Goal: Transaction & Acquisition: Purchase product/service

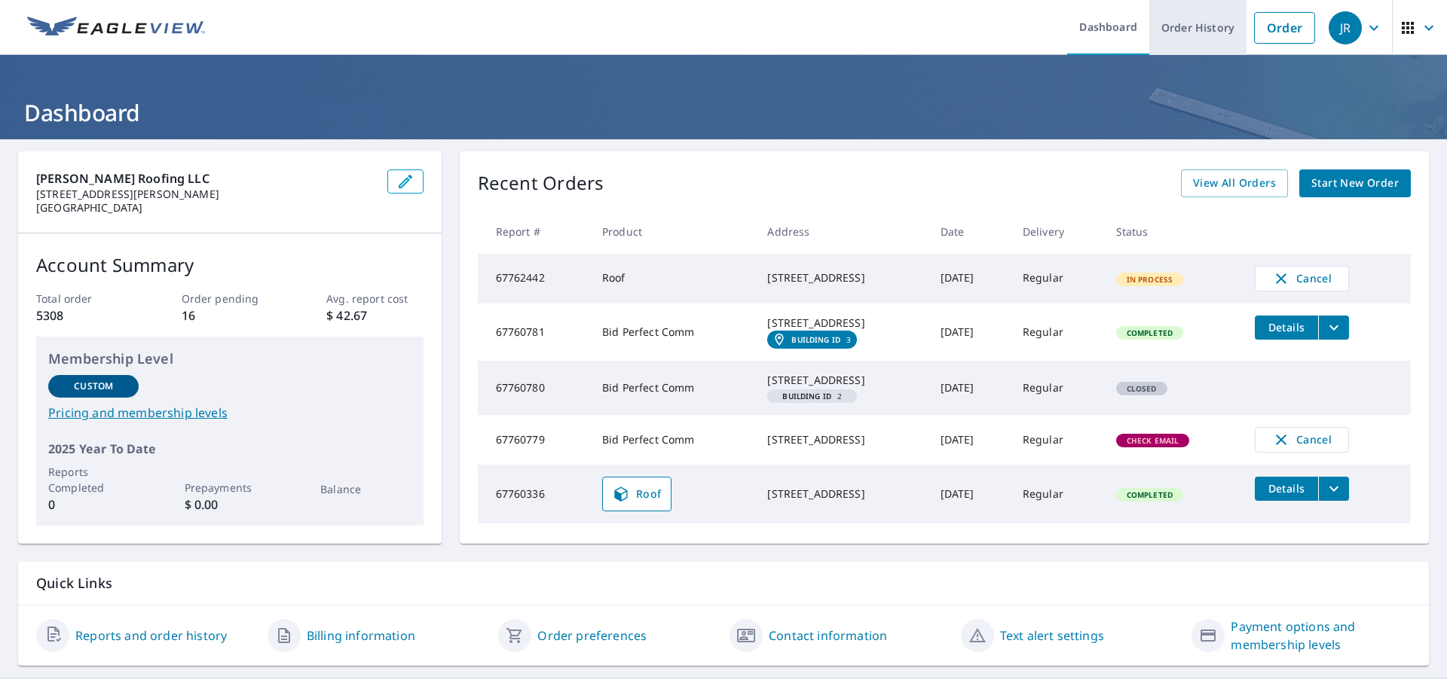
click at [1168, 35] on link "Order History" at bounding box center [1197, 27] width 97 height 55
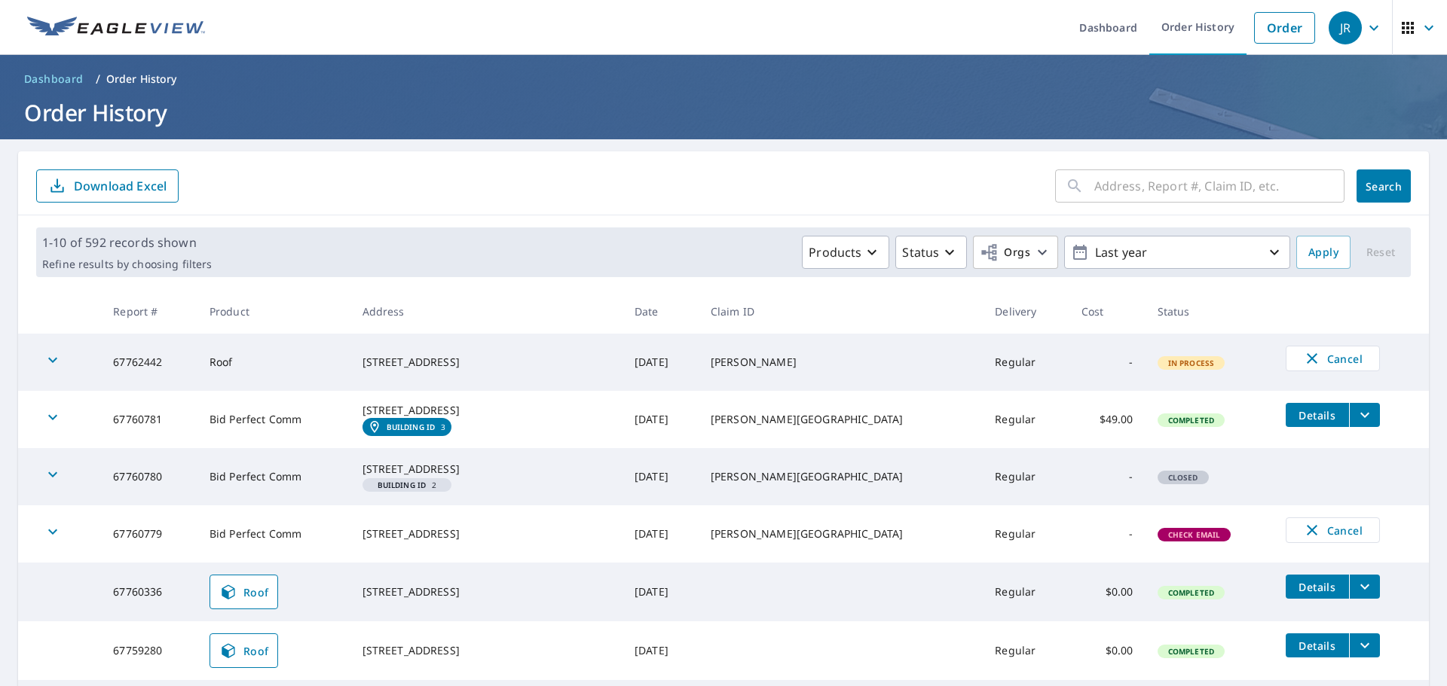
click at [1200, 194] on input "text" at bounding box center [1219, 186] width 250 height 42
type input "2322"
click button "Search" at bounding box center [1383, 186] width 54 height 33
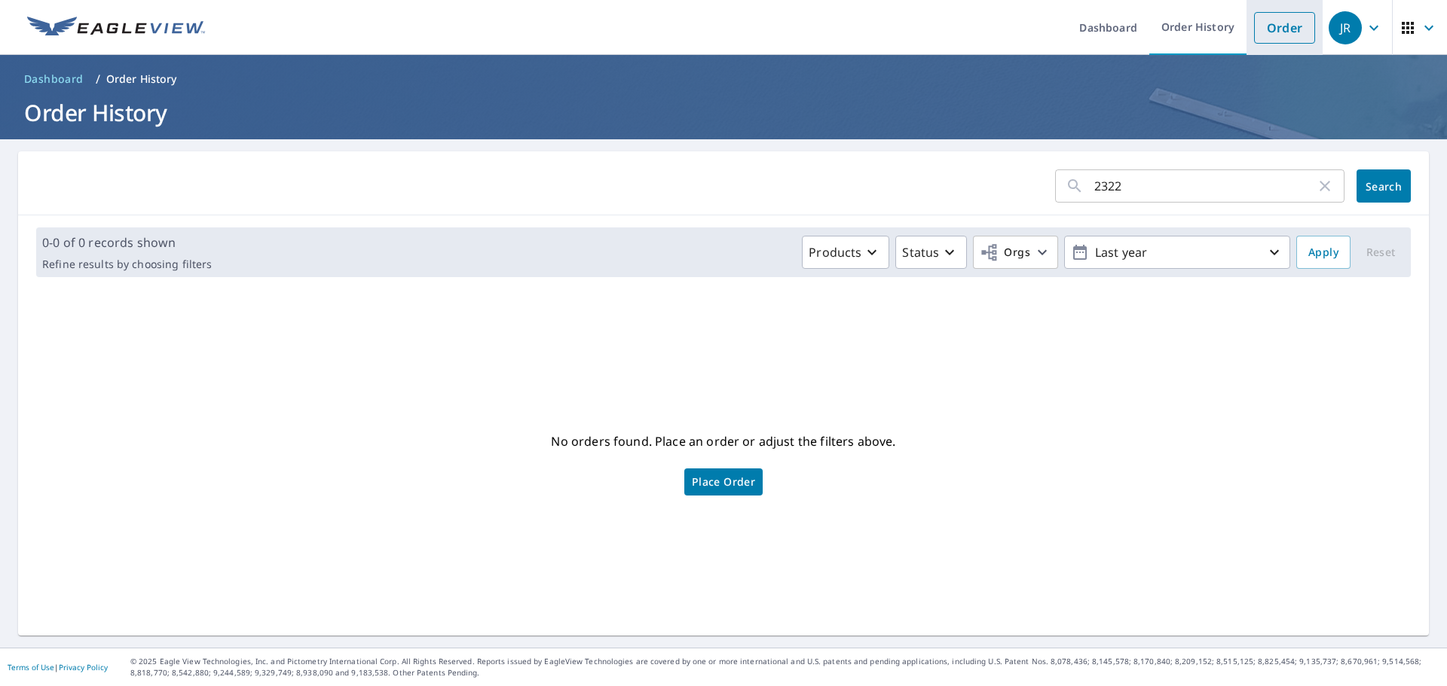
click at [1263, 29] on link "Order" at bounding box center [1284, 28] width 61 height 32
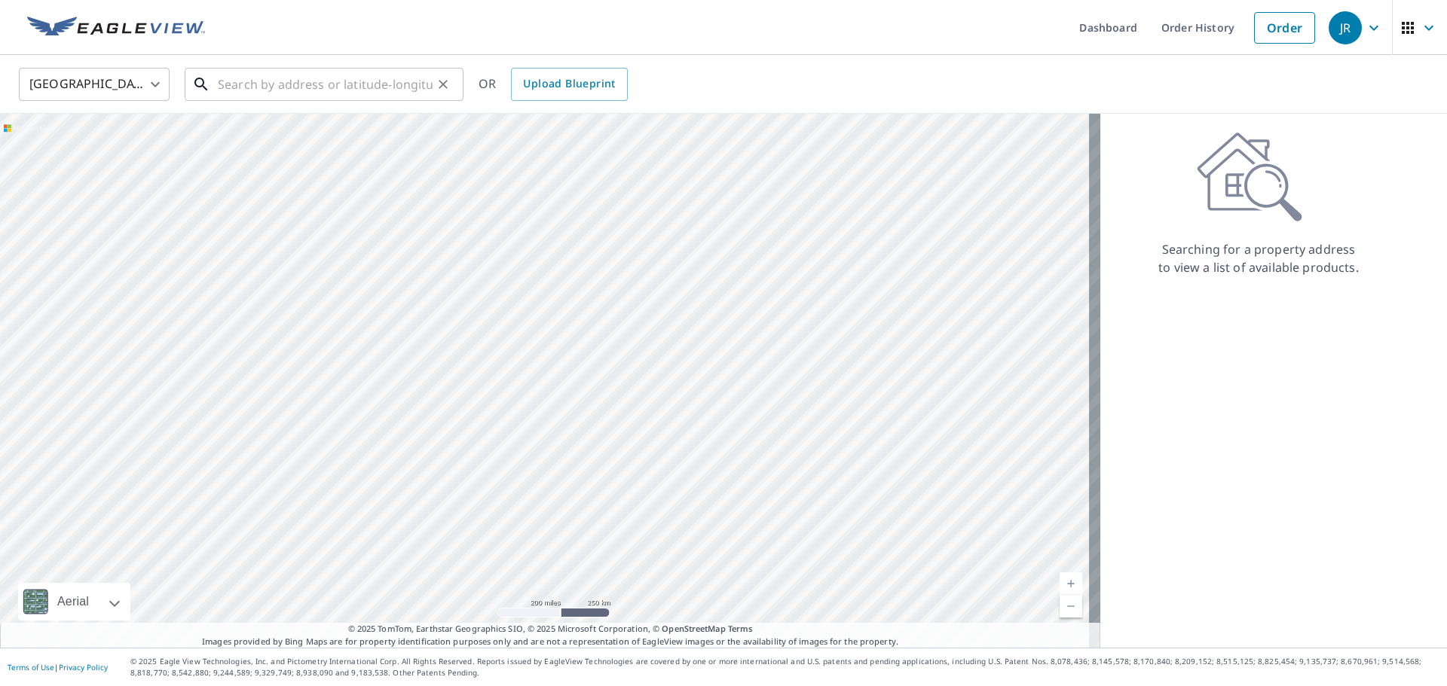
click at [232, 85] on input "text" at bounding box center [325, 84] width 215 height 42
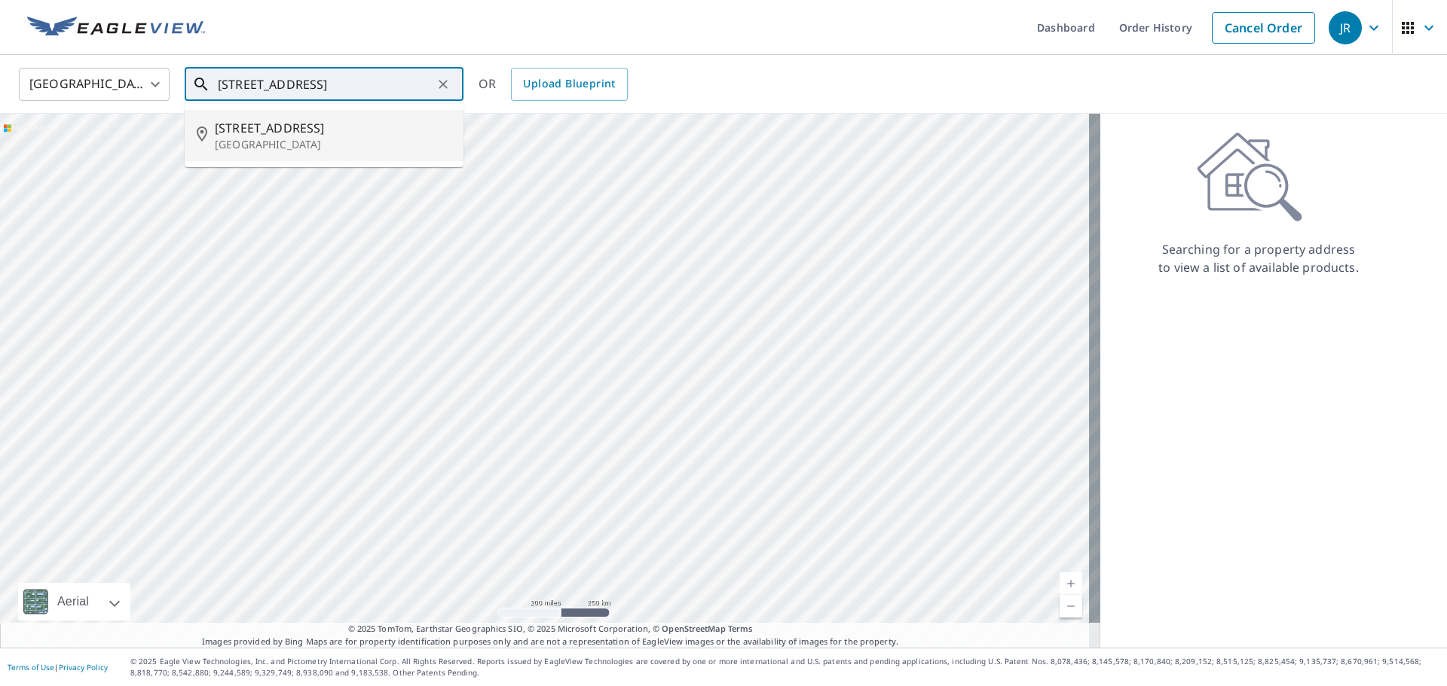
click at [270, 134] on span "[STREET_ADDRESS]" at bounding box center [333, 128] width 237 height 18
type input "[STREET_ADDRESS]"
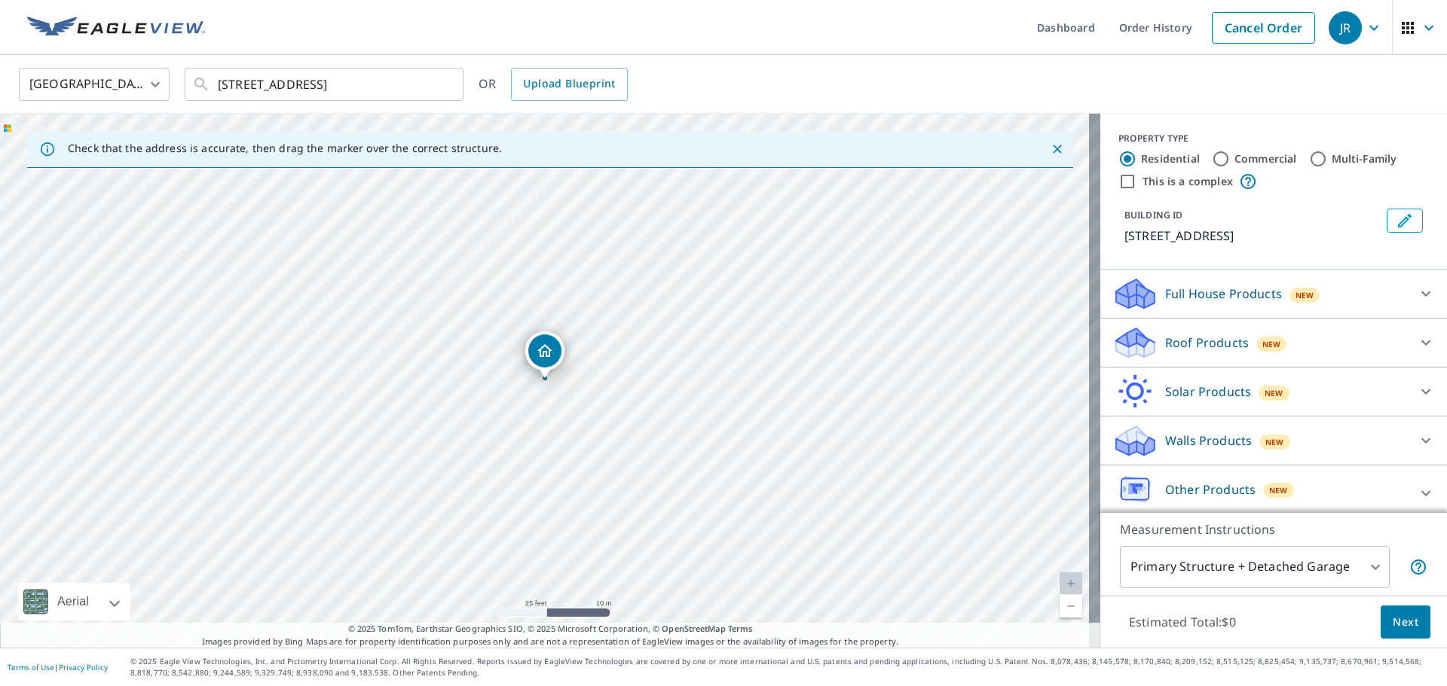
click at [1191, 335] on p "Roof Products" at bounding box center [1207, 343] width 84 height 18
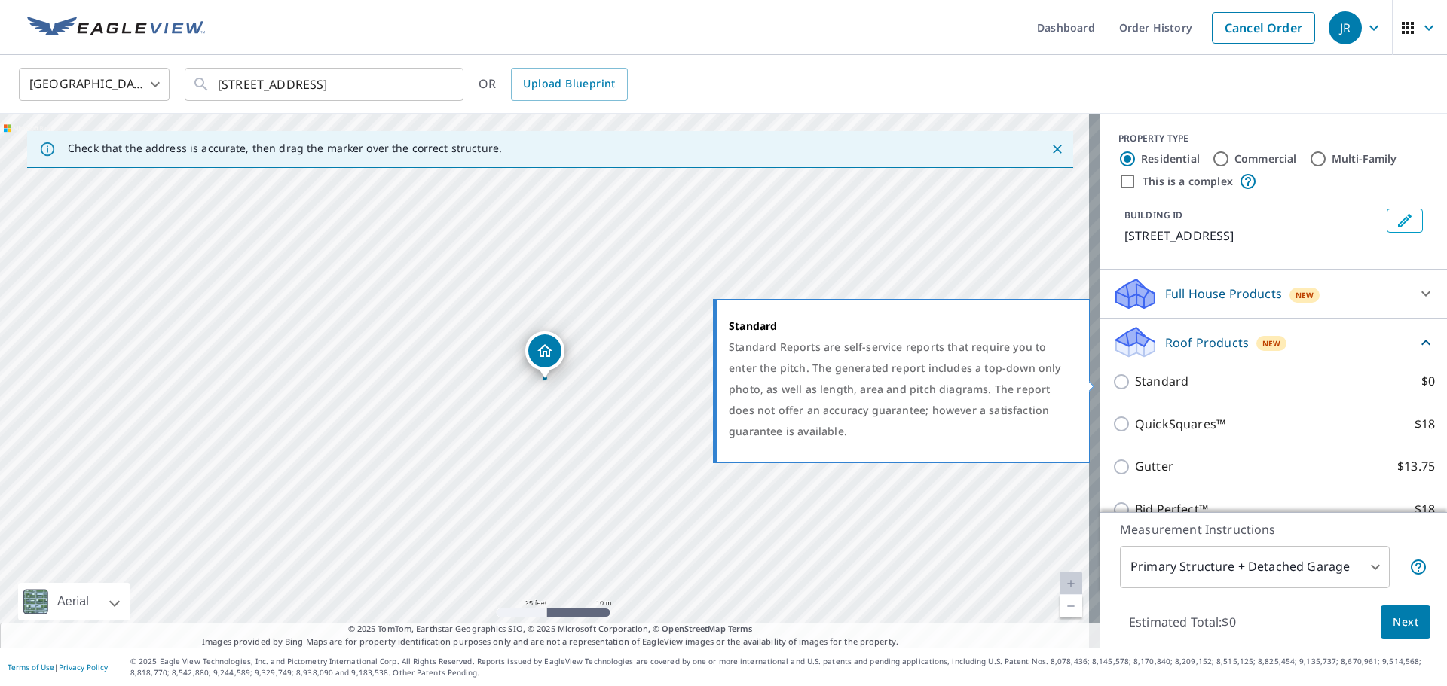
scroll to position [151, 0]
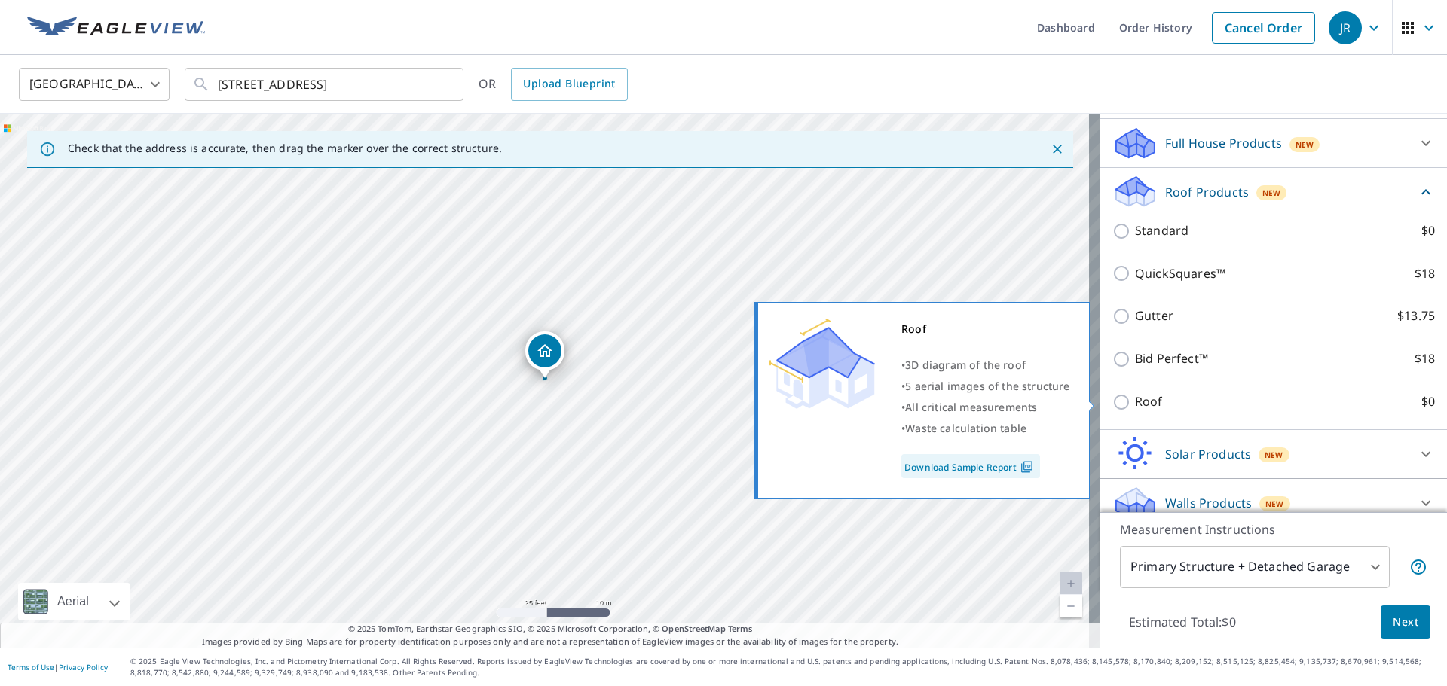
click at [1112, 400] on input "Roof $0" at bounding box center [1123, 402] width 23 height 18
checkbox input "true"
type input "3"
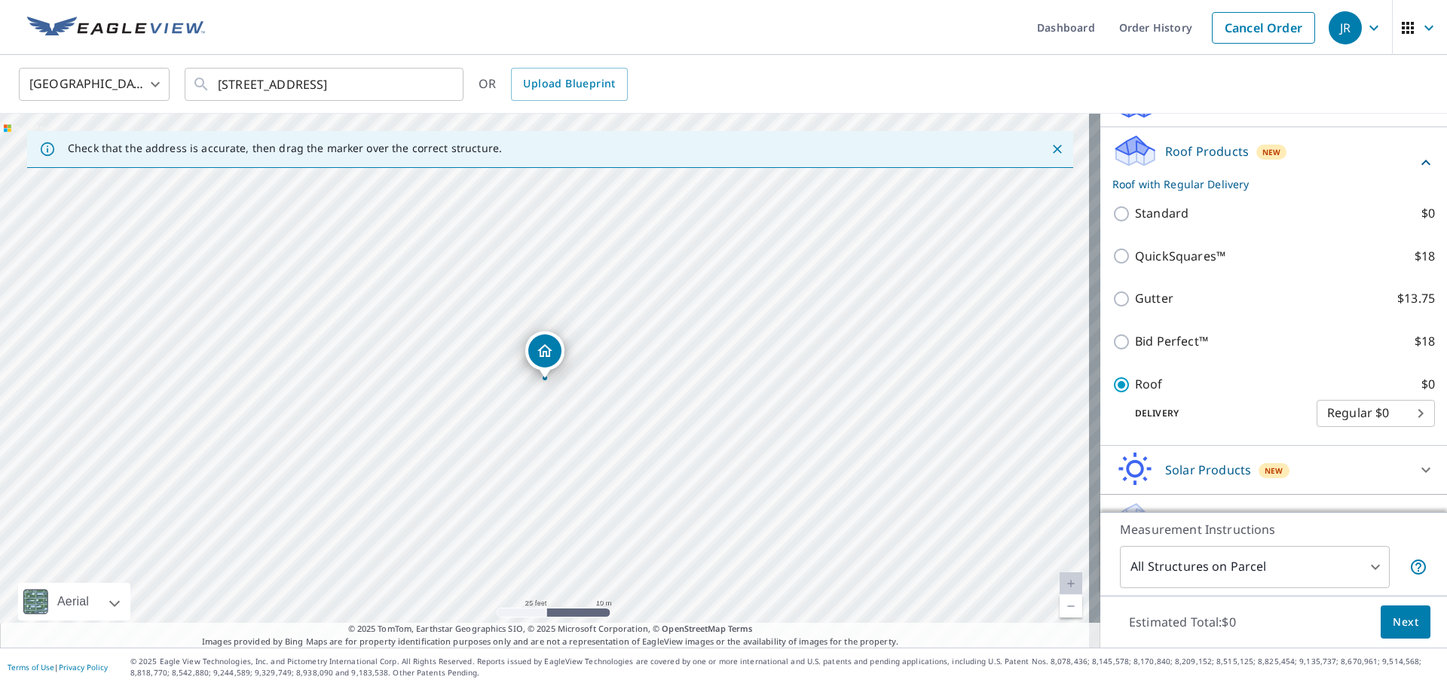
click at [1393, 622] on span "Next" at bounding box center [1405, 622] width 26 height 19
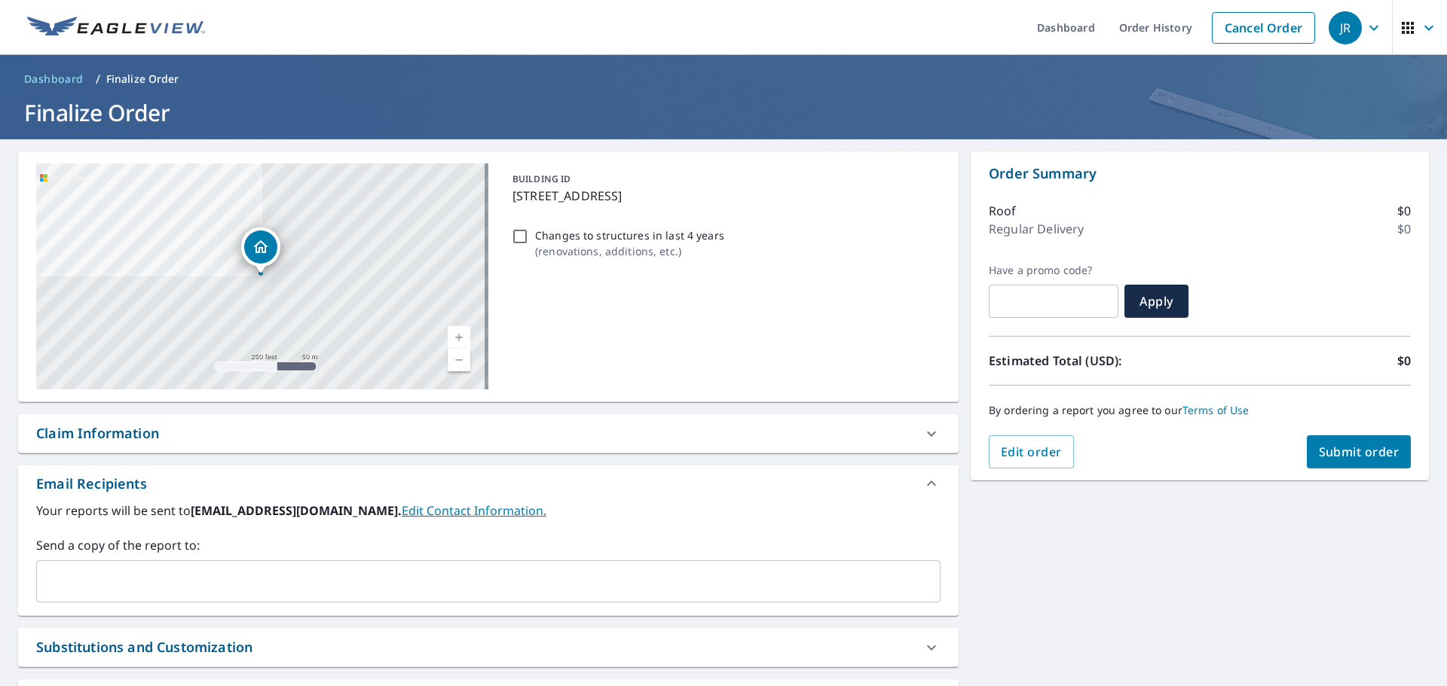
click at [139, 593] on input "text" at bounding box center [477, 581] width 868 height 29
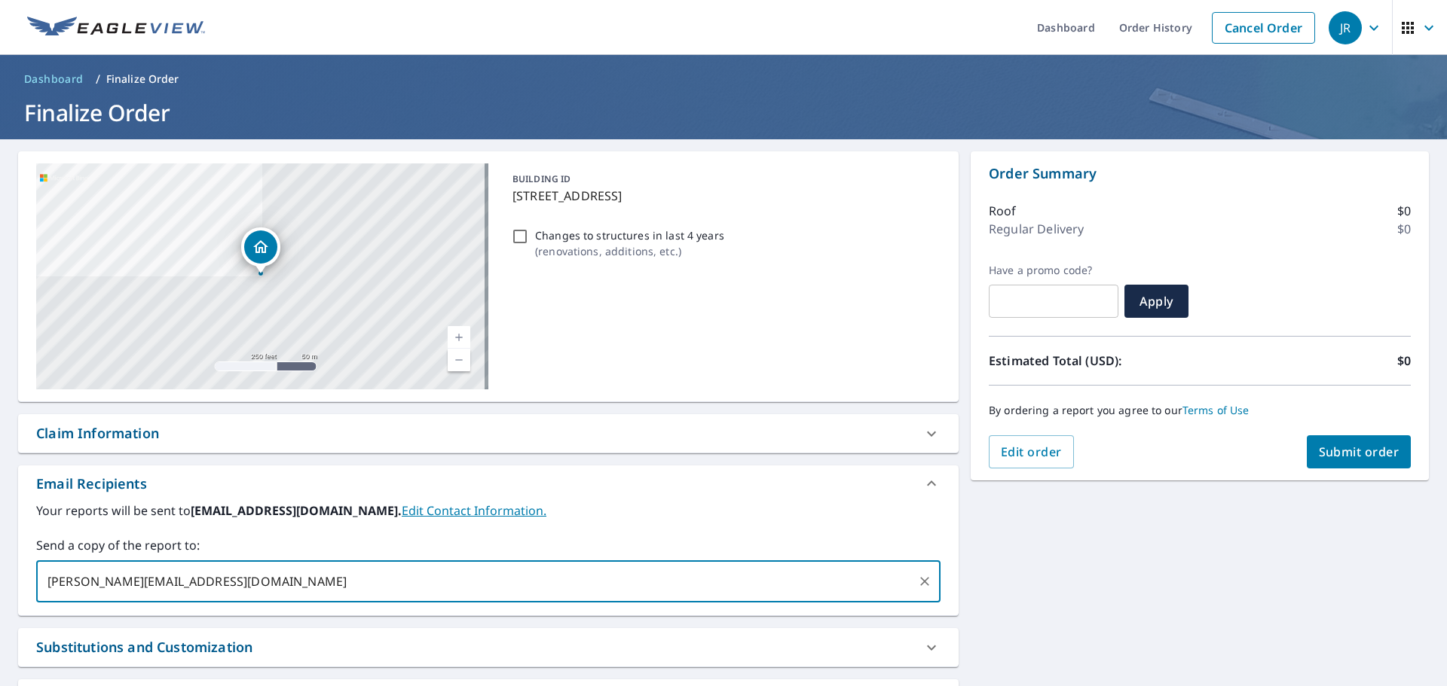
type input "[PERSON_NAME][EMAIL_ADDRESS][DOMAIN_NAME]"
click at [1331, 451] on span "Submit order" at bounding box center [1359, 452] width 81 height 17
checkbox input "true"
